Goal: Task Accomplishment & Management: Use online tool/utility

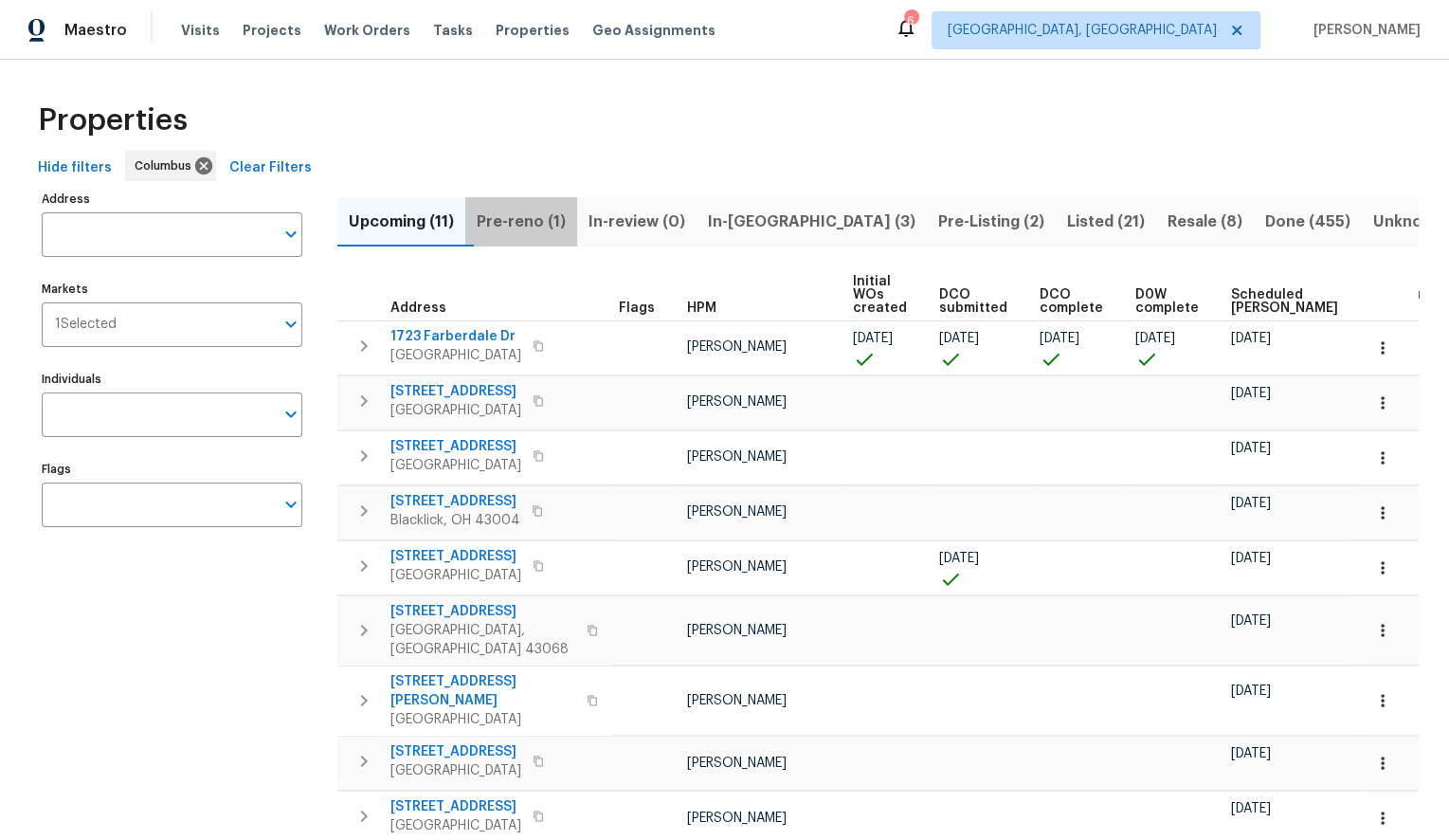
click at [532, 214] on span "Pre-reno (1)" at bounding box center [521, 221] width 89 height 26
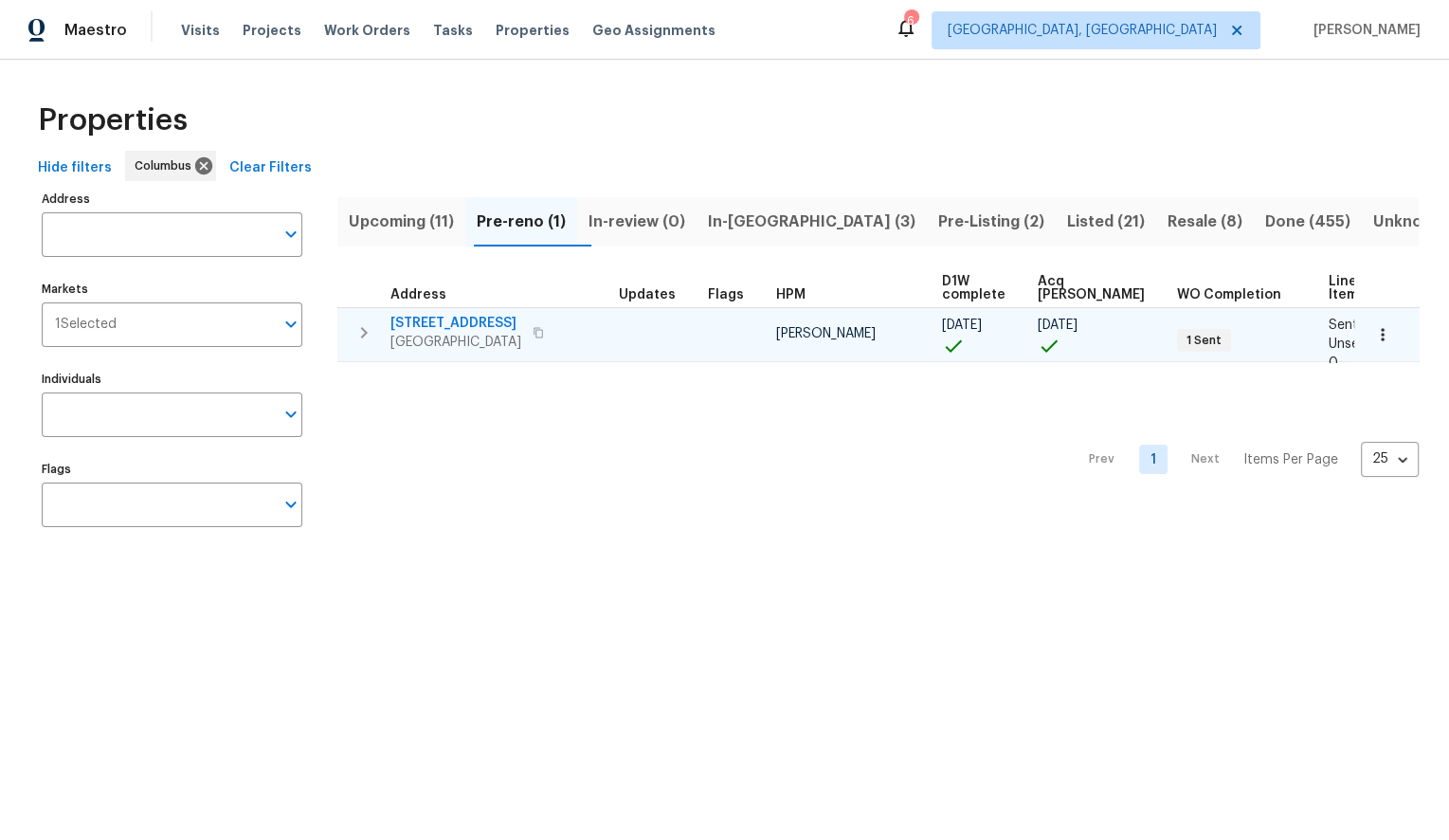
click at [431, 317] on span "6403 Riverview Loop" at bounding box center [456, 322] width 131 height 19
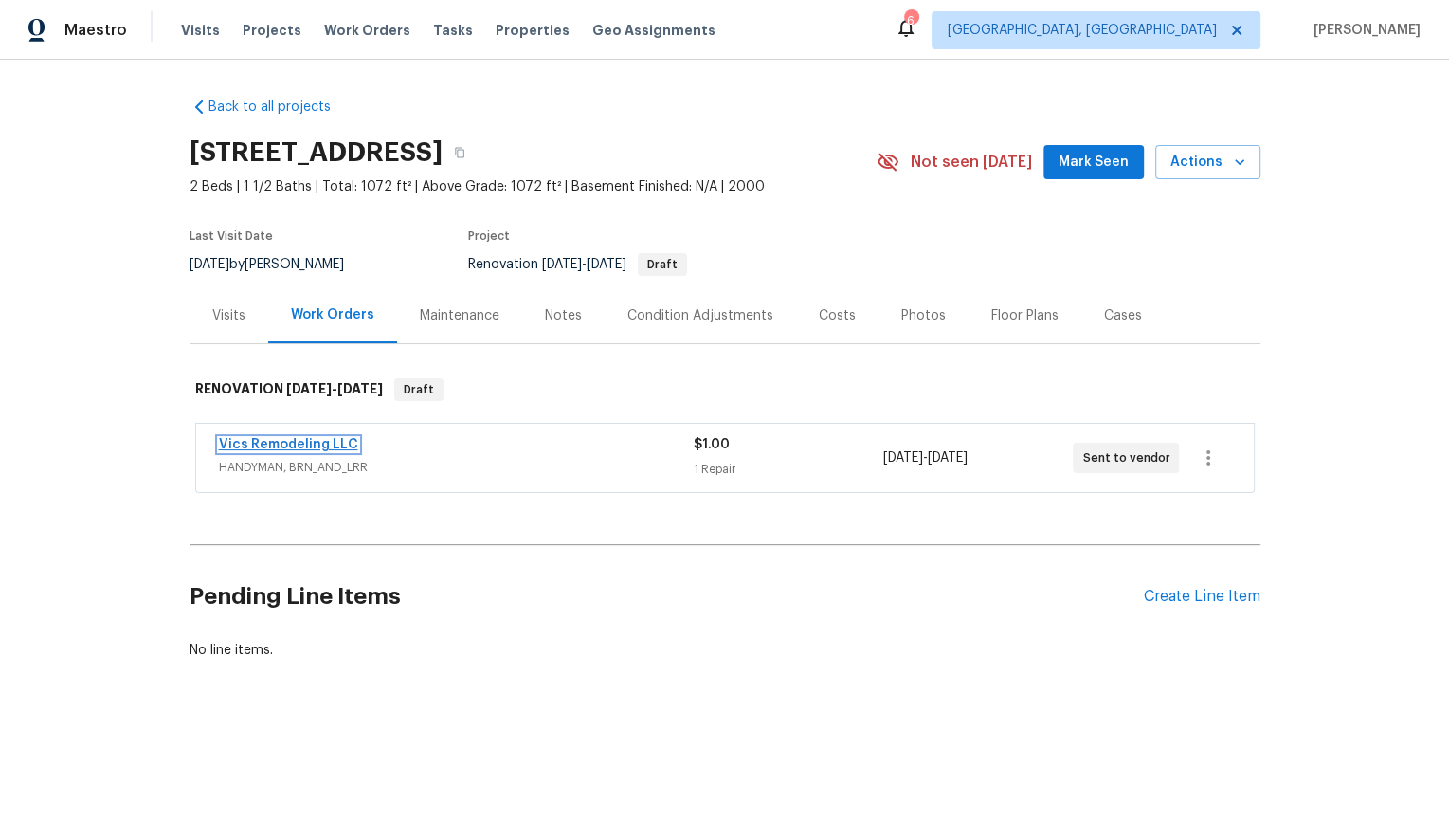
click at [312, 443] on link "Vics Remodeling LLC" at bounding box center [289, 444] width 139 height 14
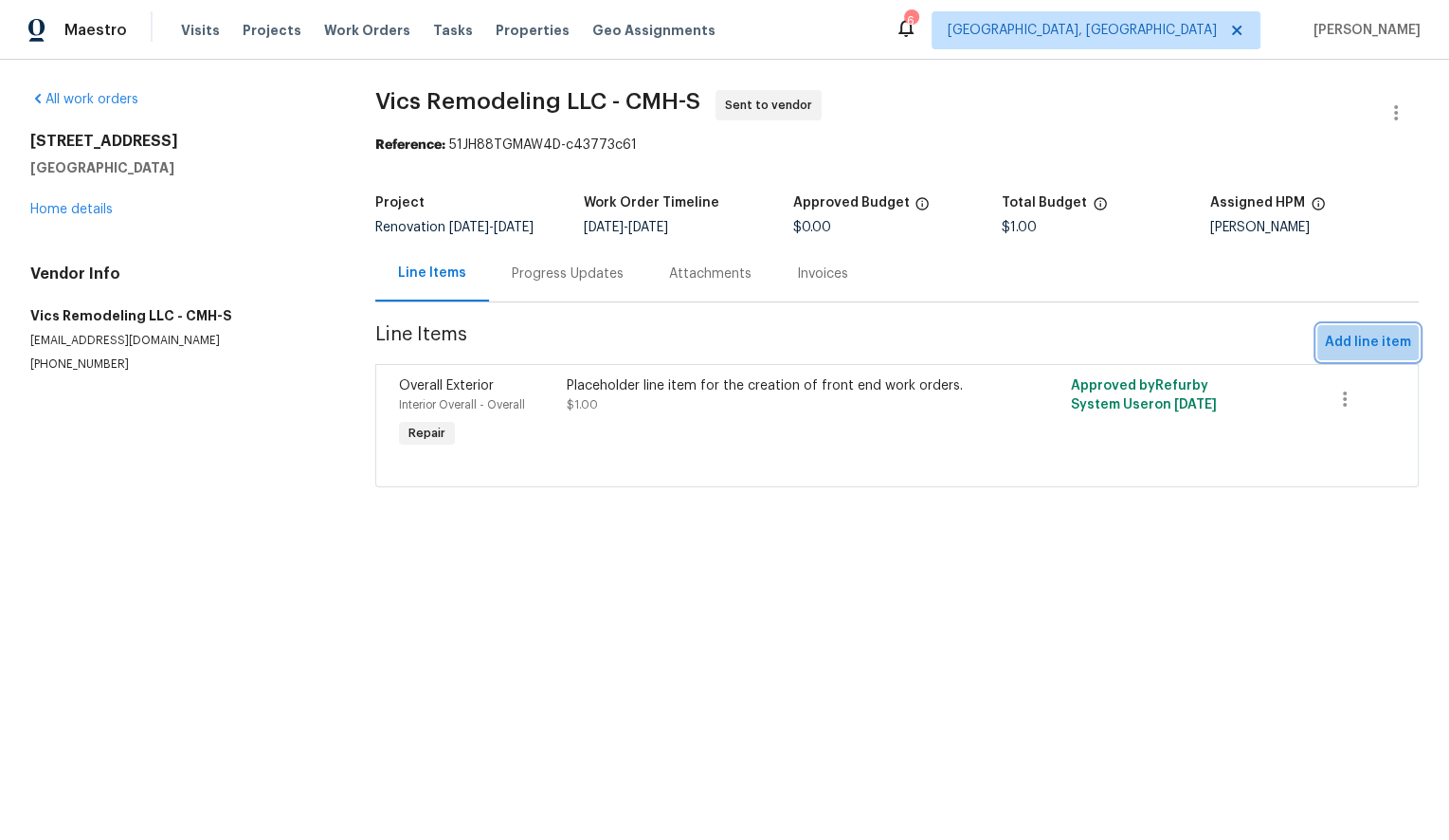
click at [1342, 350] on span "Add line item" at bounding box center [1368, 343] width 86 height 23
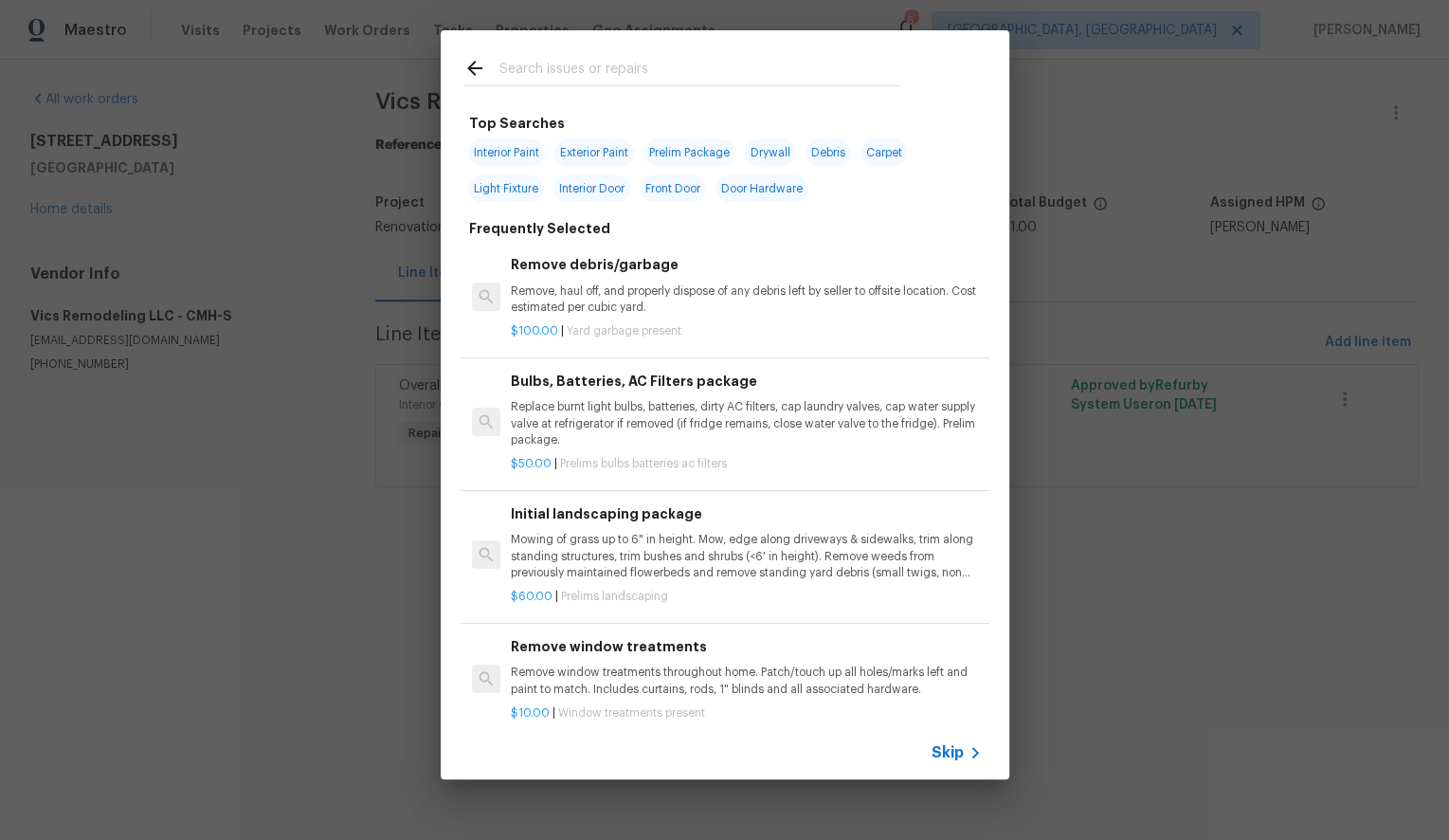
click at [504, 149] on span "Interior Paint" at bounding box center [506, 152] width 76 height 26
type input "Interior Paint"
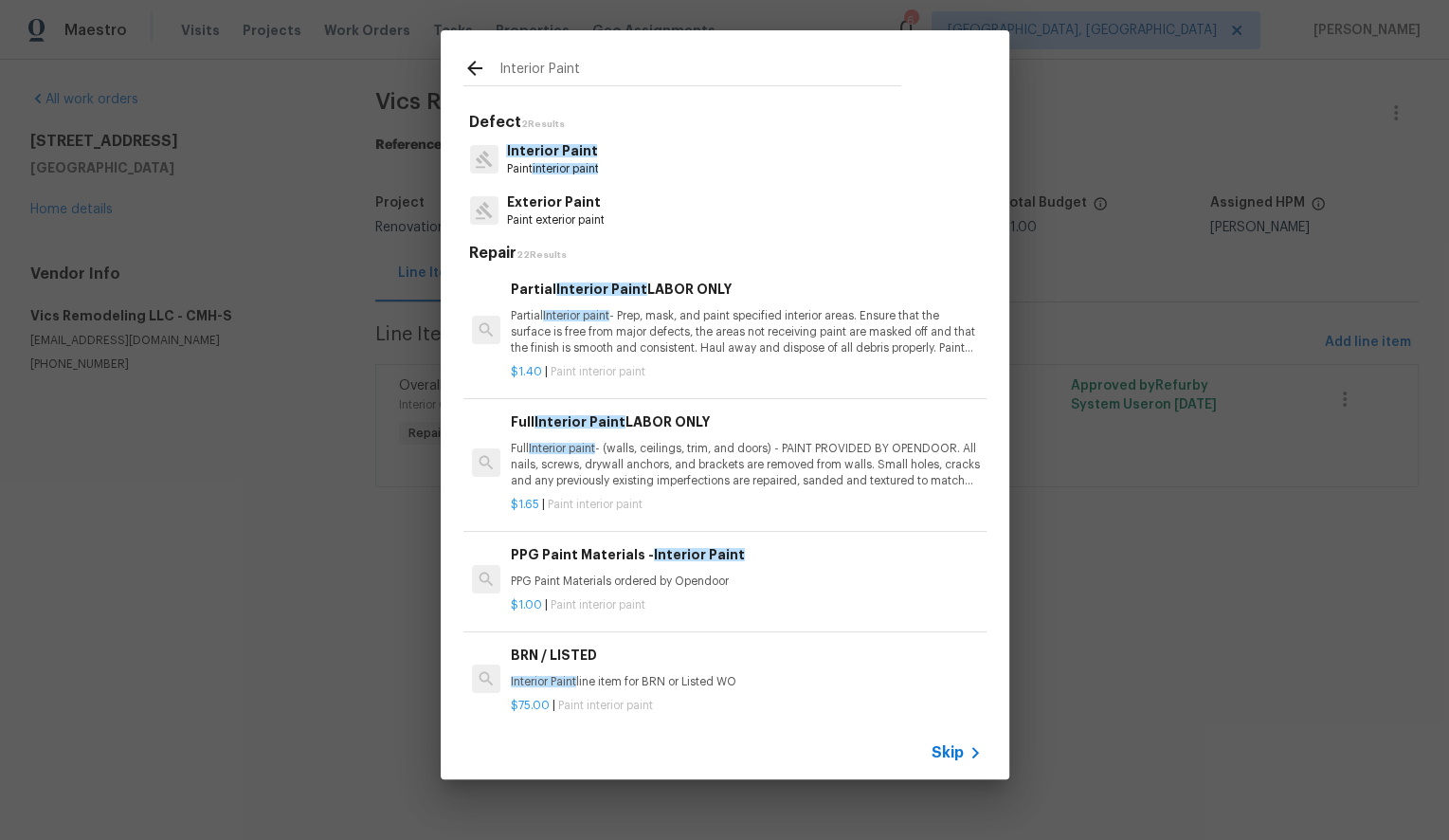
click at [785, 476] on p "Full Interior paint - (walls, ceilings, trim, and doors) - PAINT PROVIDED BY OP…" at bounding box center [746, 464] width 470 height 48
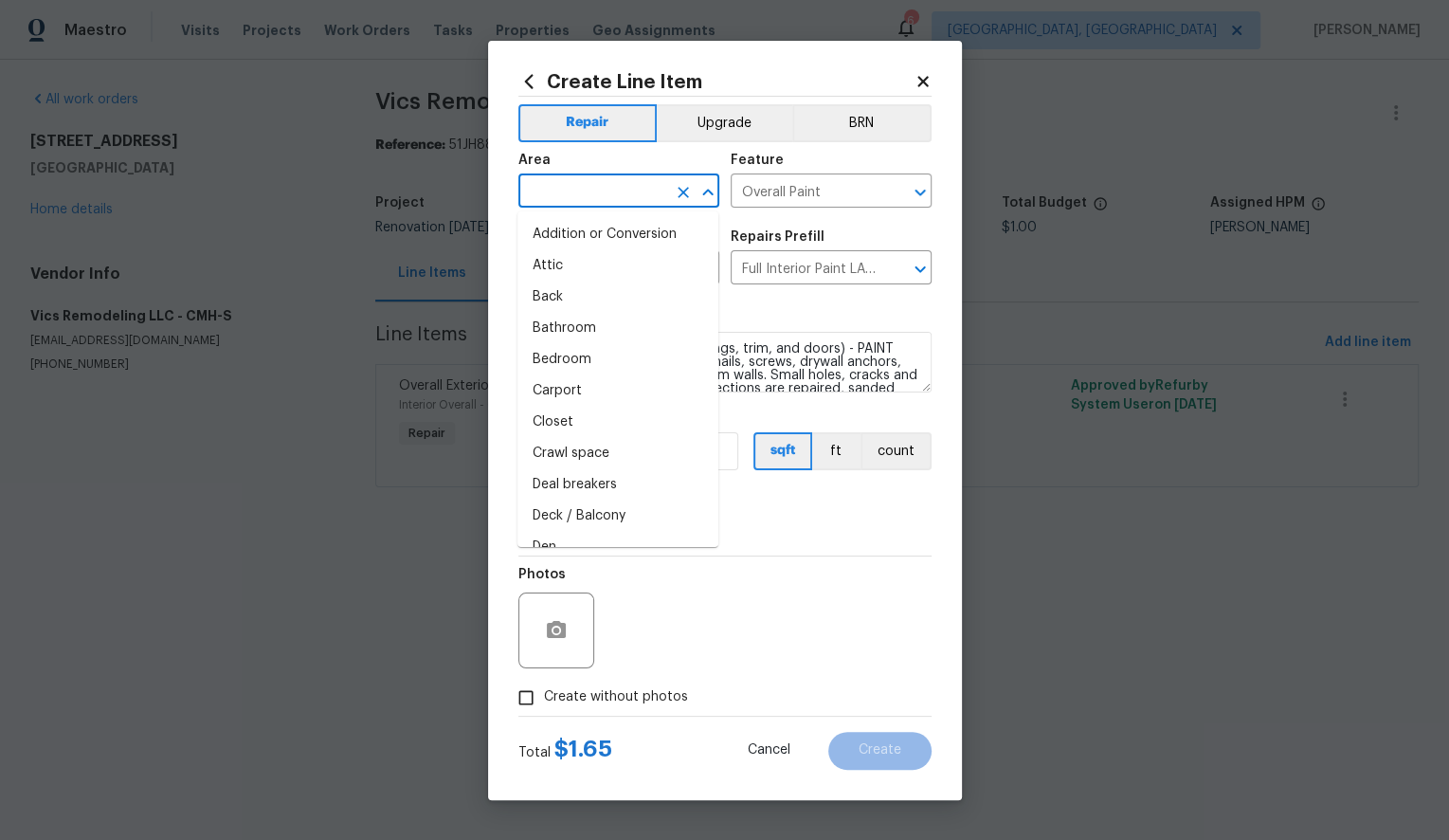
click at [613, 197] on input "text" at bounding box center [591, 193] width 148 height 29
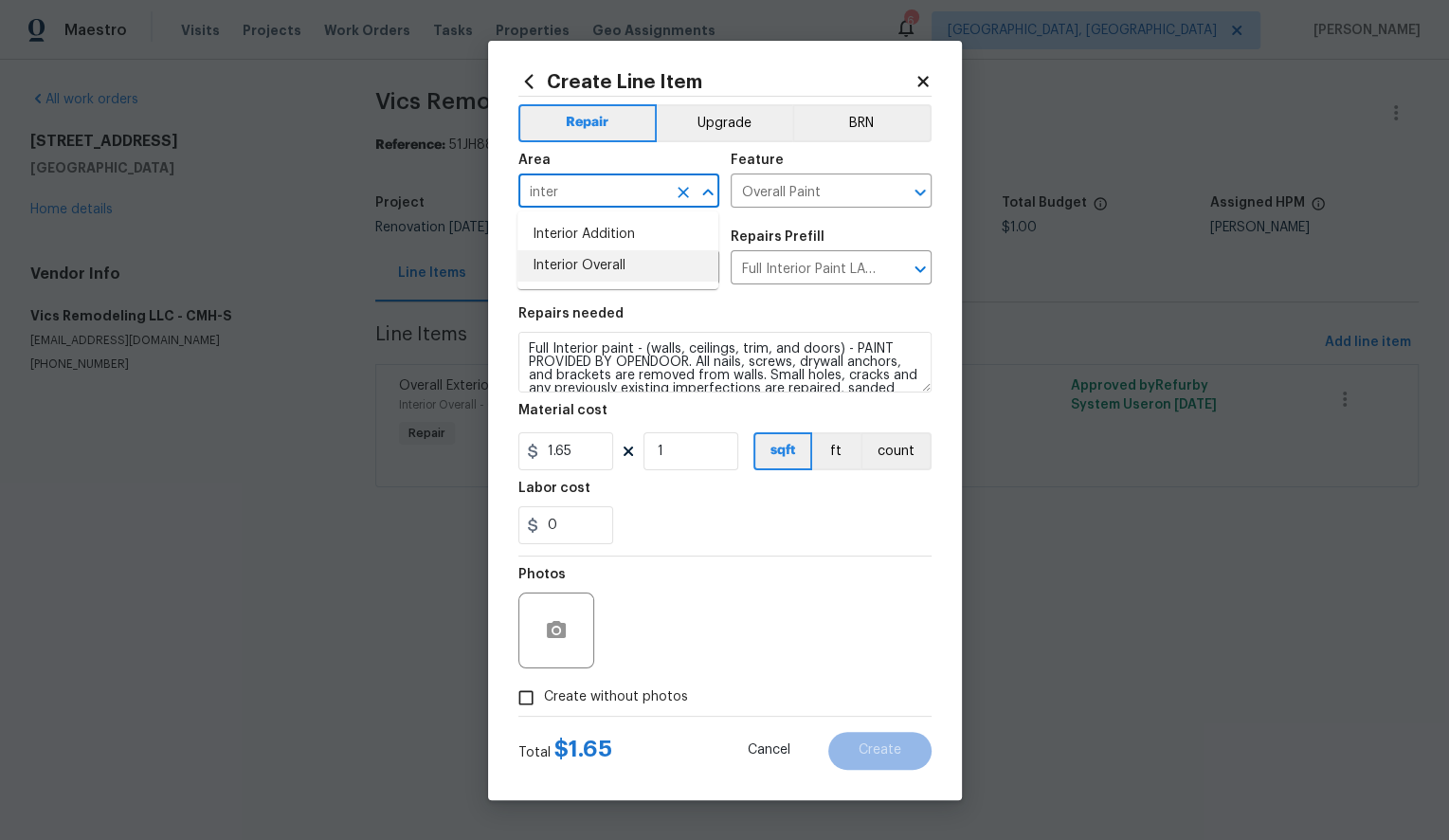
click at [597, 268] on li "Interior Overall" at bounding box center [617, 266] width 201 height 31
type input "Interior Overall"
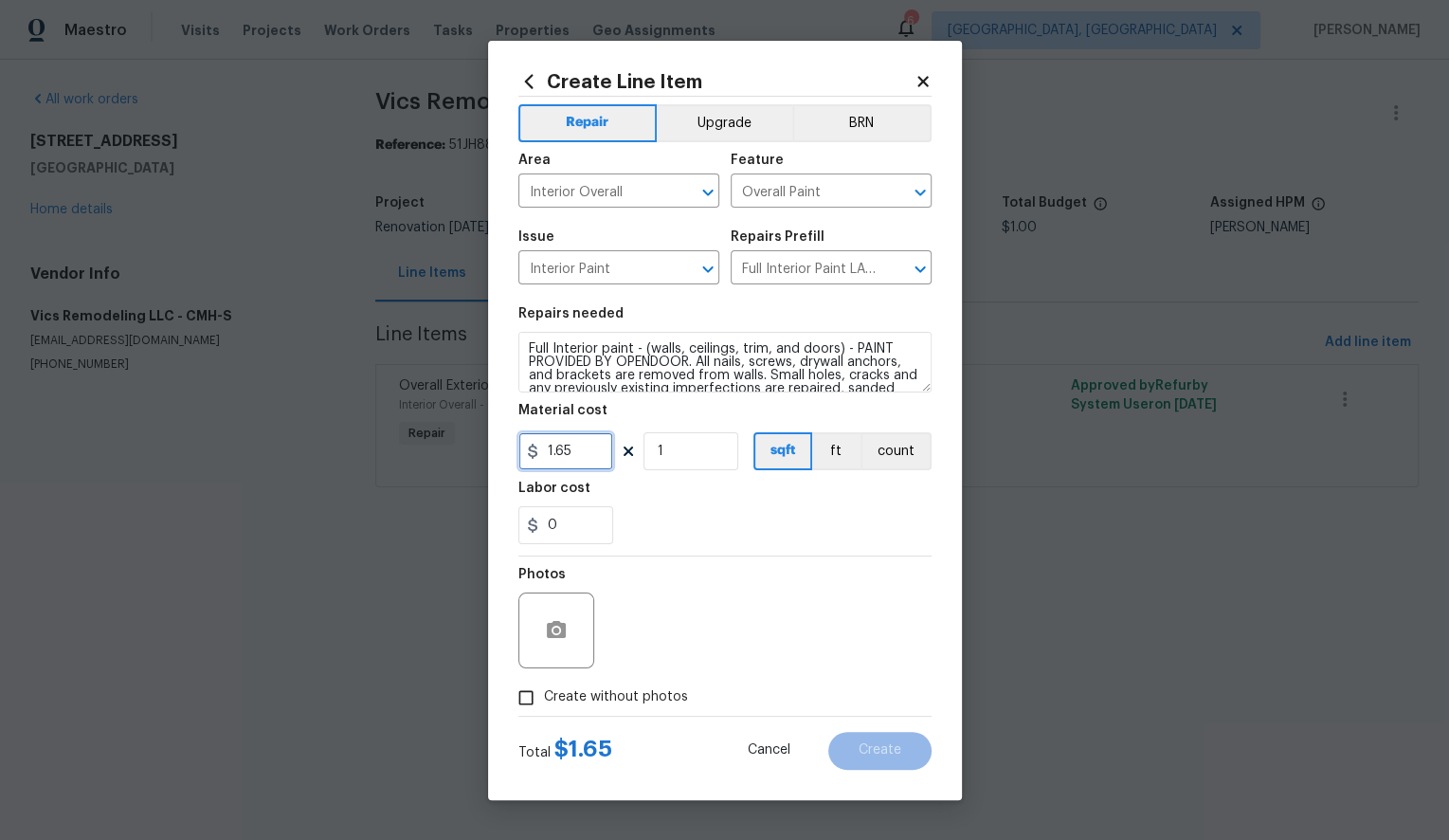
click at [565, 452] on input "1.65" at bounding box center [565, 450] width 95 height 38
type input "1.85"
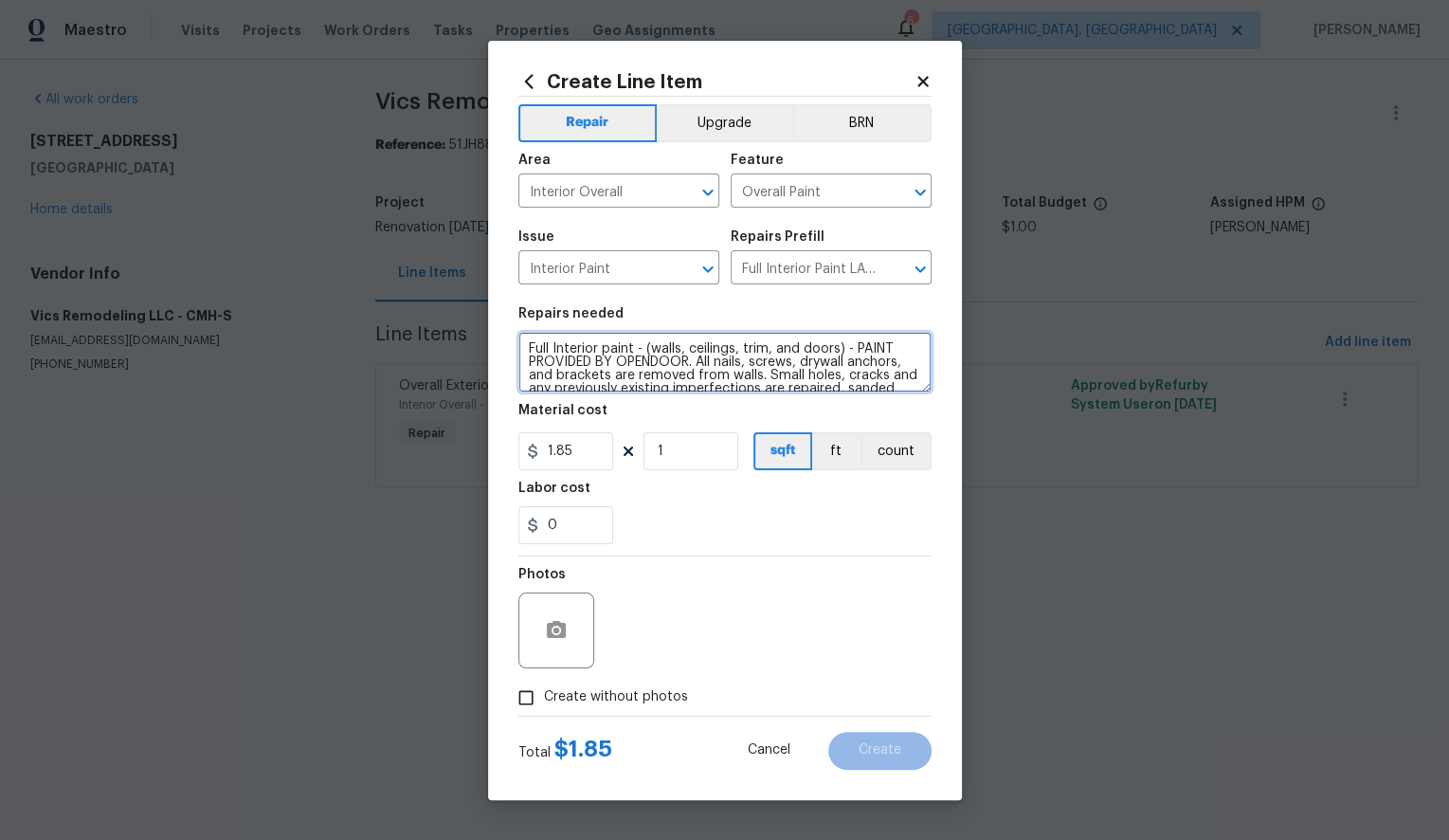
click at [529, 348] on textarea "Full Interior paint - (walls, ceilings, trim, and doors) - PAINT PROVIDED BY OP…" at bounding box center [724, 362] width 413 height 61
click at [694, 349] on textarea "TRADITIONAL COLOR SCHEME: Full Interior paint - (walls, ceilings, trim, and doo…" at bounding box center [724, 362] width 413 height 61
click at [782, 369] on textarea "TRADITIONAL COLOR SCHEME: Full Interior paint - (walls, ceilings, trim, and doo…" at bounding box center [724, 362] width 413 height 61
type textarea "TRADITIONAL COLOR SCHEME: Full Interior paint - (walls, ceilings, trim, and doo…"
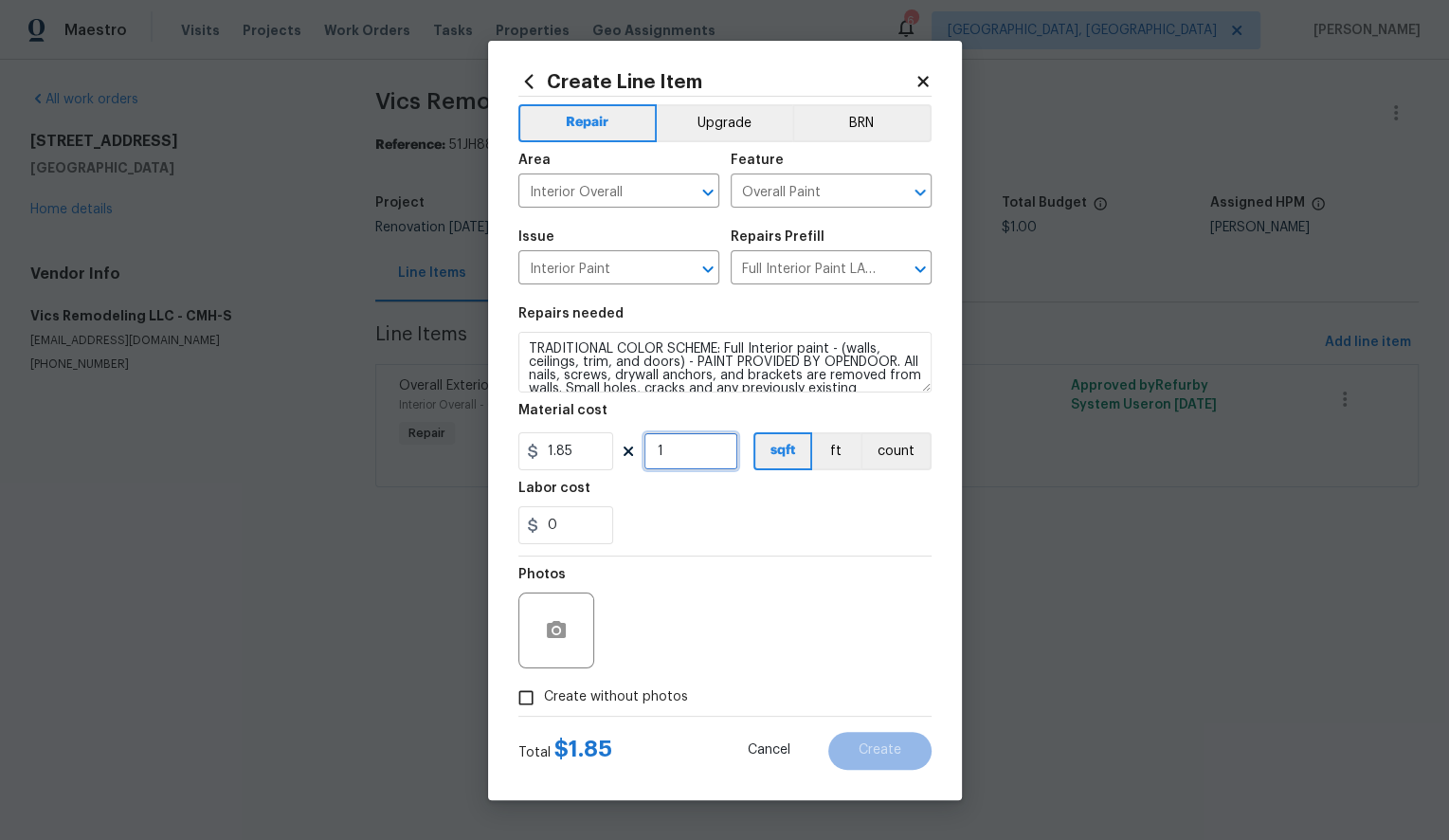
click at [694, 451] on input "1" at bounding box center [690, 450] width 95 height 38
type input "1072"
click at [879, 657] on div "Photos" at bounding box center [724, 618] width 413 height 123
click at [584, 688] on span "Create without photos" at bounding box center [616, 697] width 144 height 20
click at [544, 688] on input "Create without photos" at bounding box center [526, 697] width 36 height 36
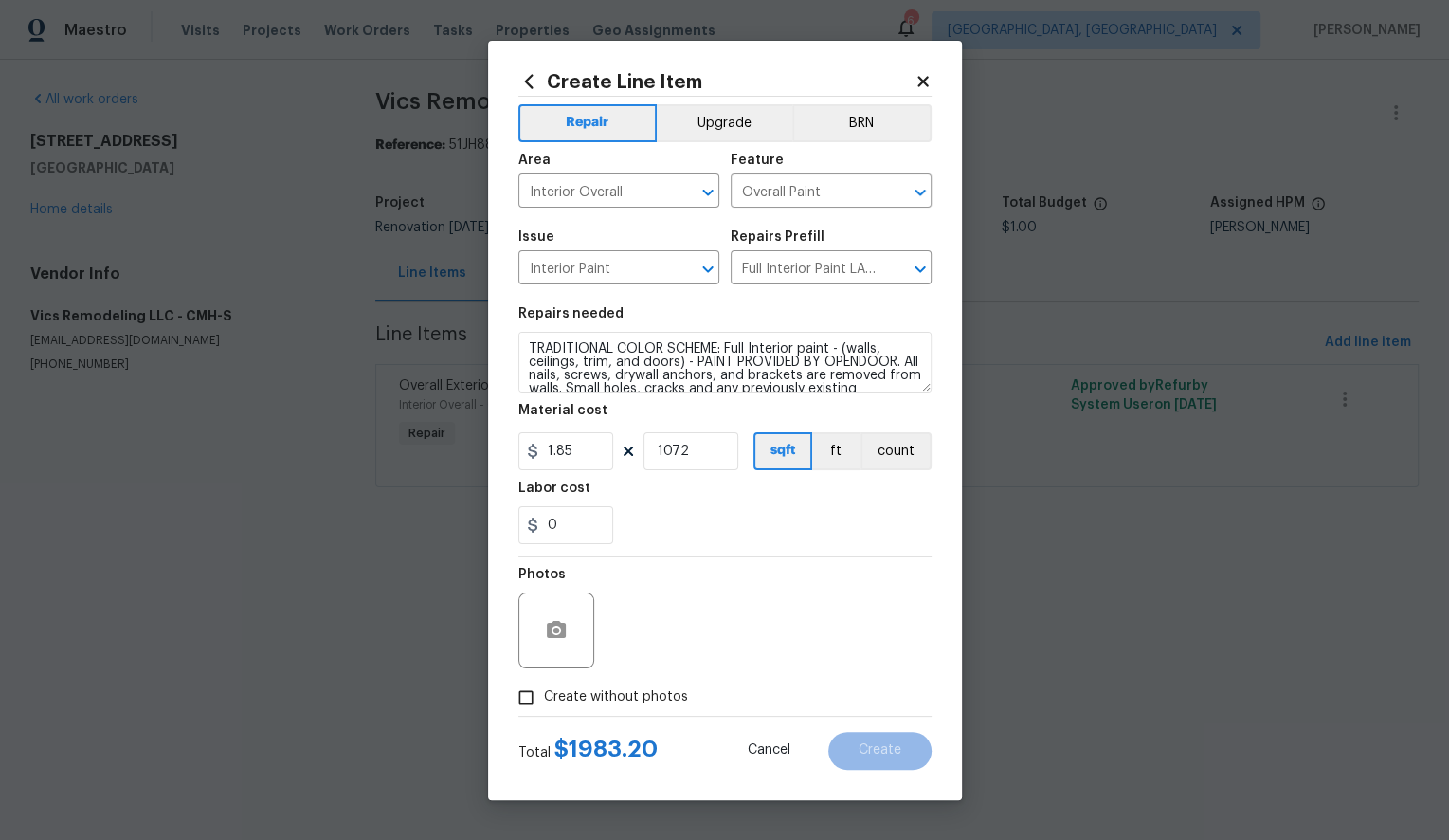
checkbox input "true"
click at [750, 617] on textarea at bounding box center [770, 630] width 322 height 75
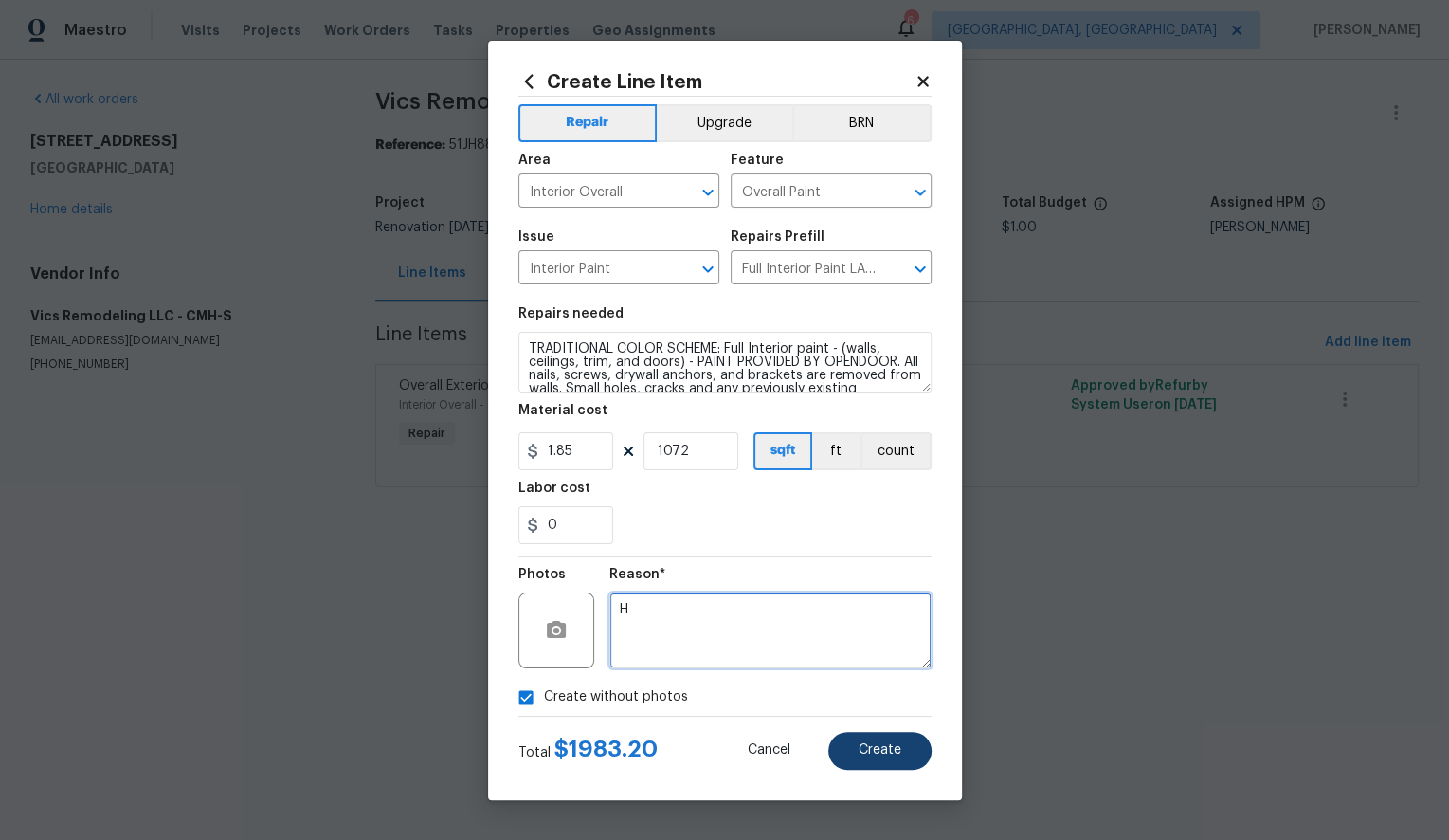
type textarea "H"
click at [878, 749] on span "Create" at bounding box center [880, 750] width 43 height 15
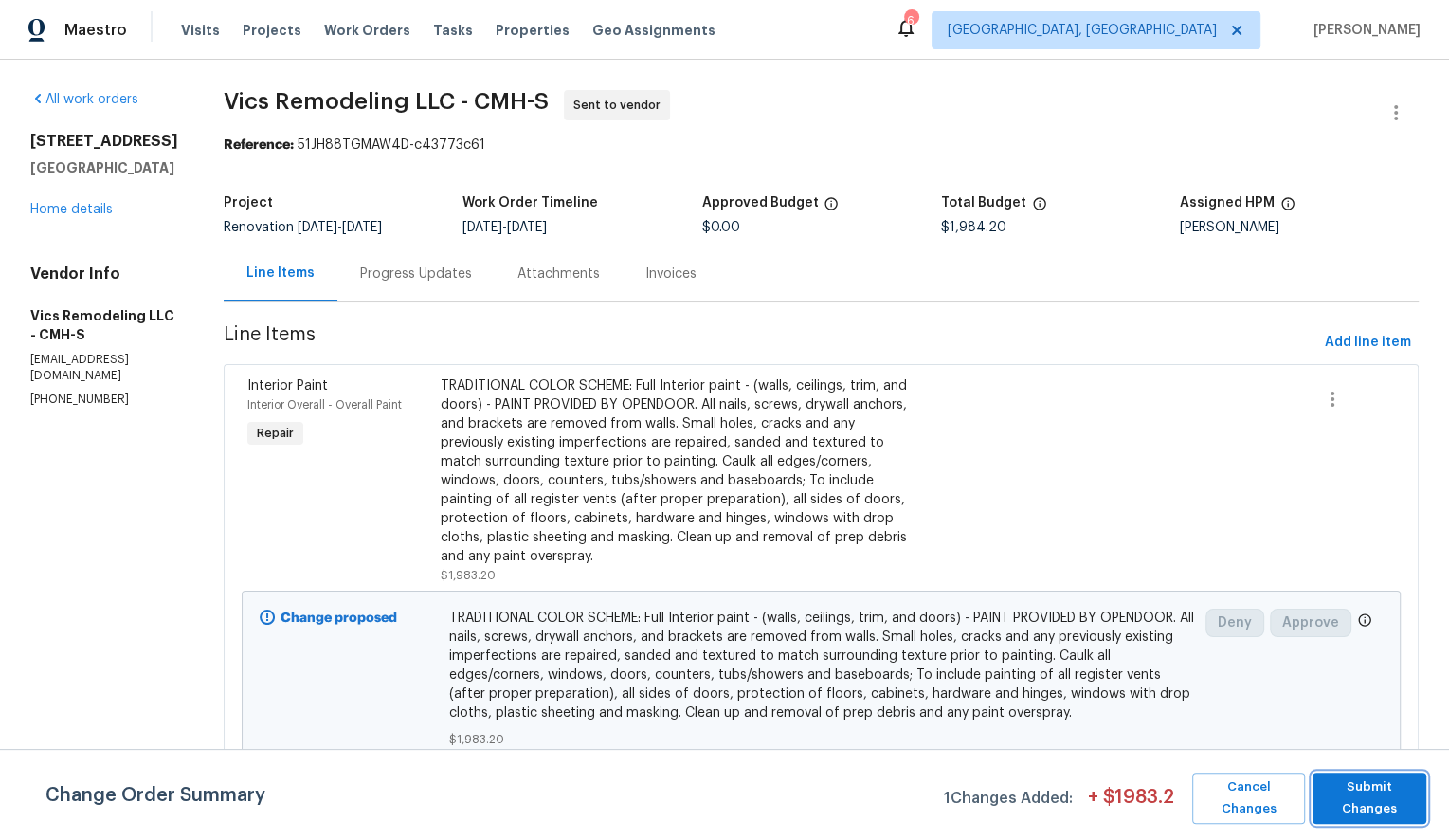
click at [1381, 798] on span "Submit Changes" at bounding box center [1369, 798] width 95 height 44
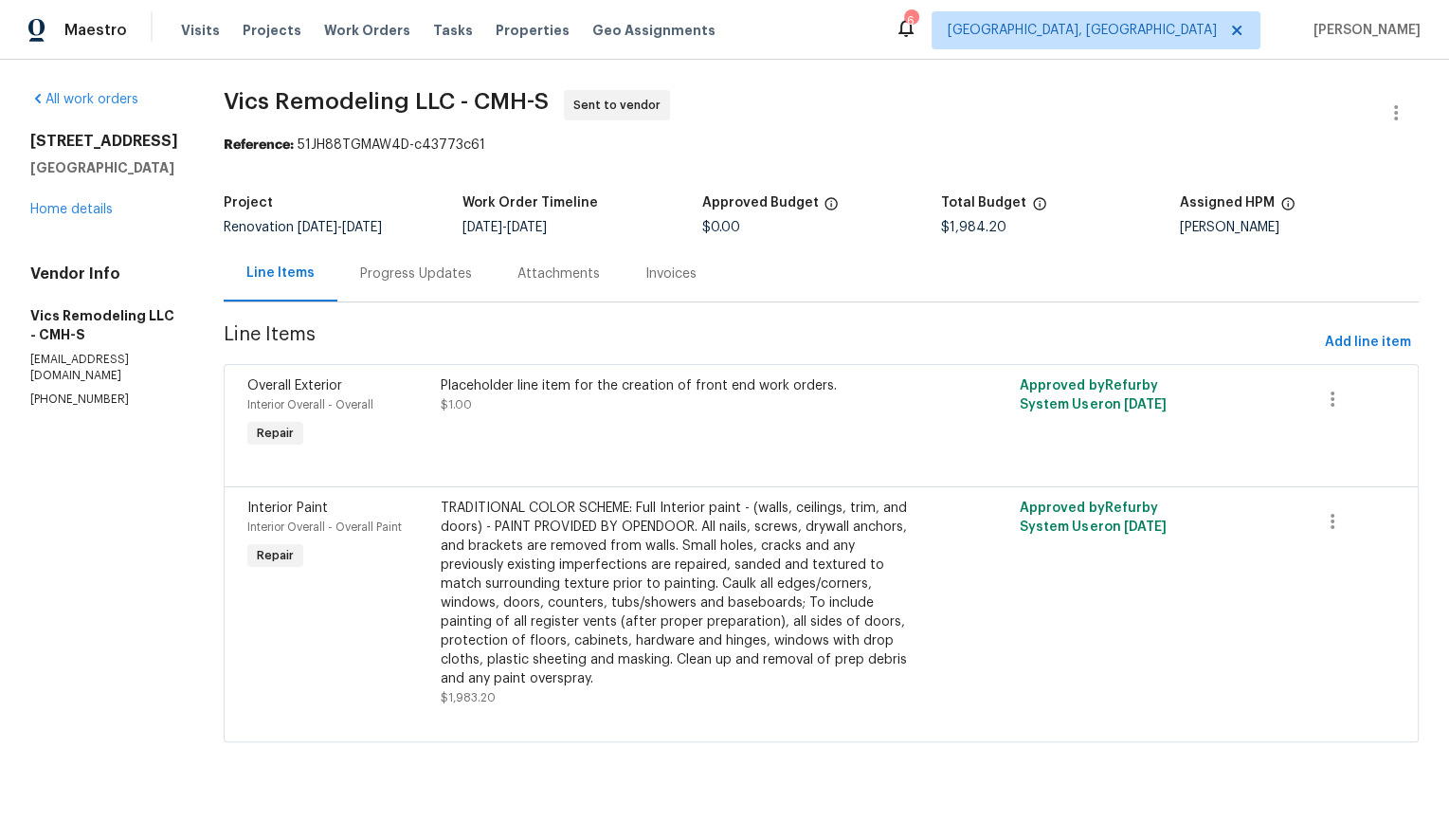
click at [422, 273] on div "Progress Updates" at bounding box center [416, 273] width 112 height 19
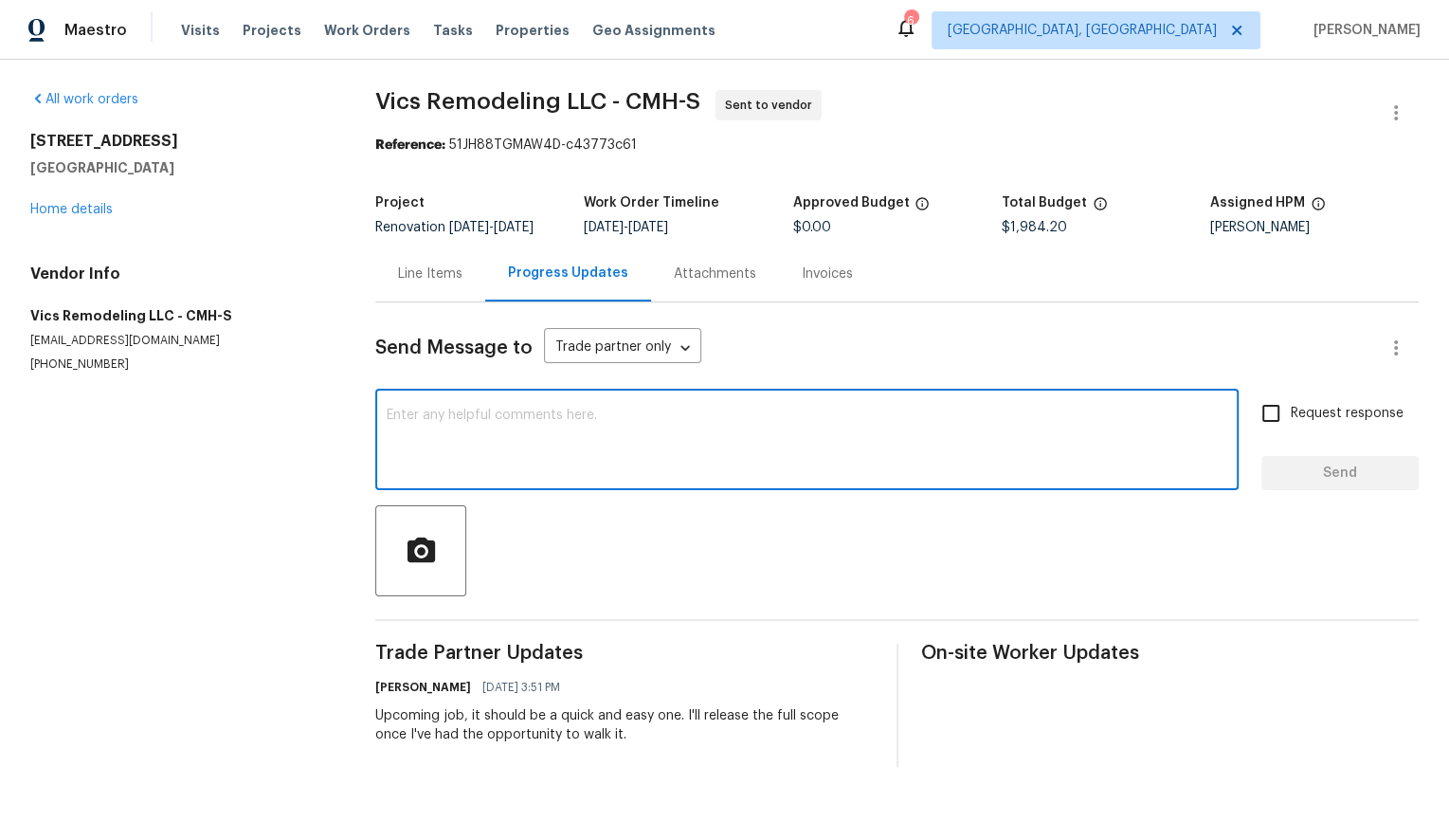
click at [607, 465] on textarea at bounding box center [807, 442] width 841 height 67
type textarea "Vic, I'll get"
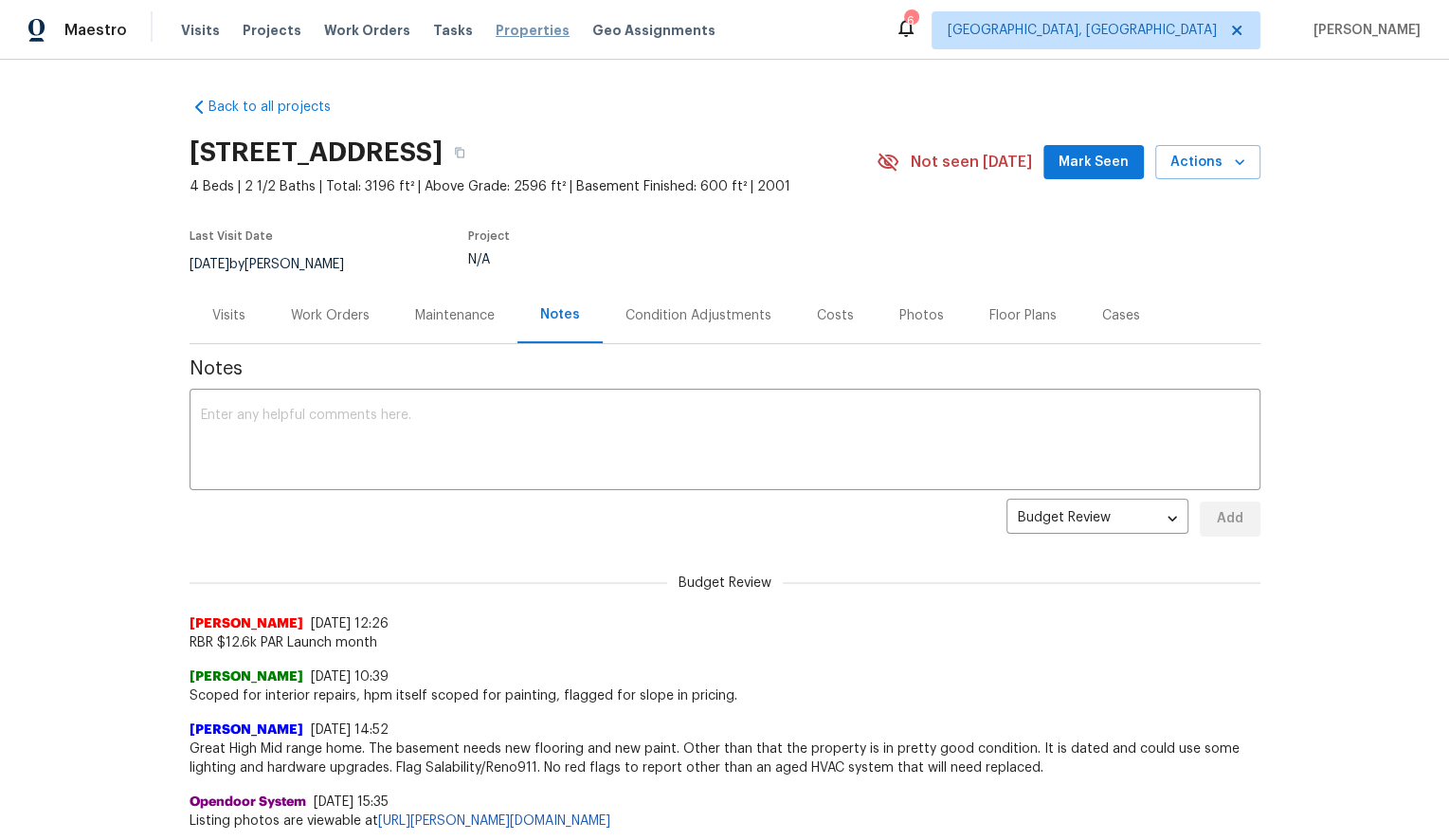
click at [495, 34] on span "Properties" at bounding box center [532, 29] width 73 height 19
